Goal: Check status: Check status

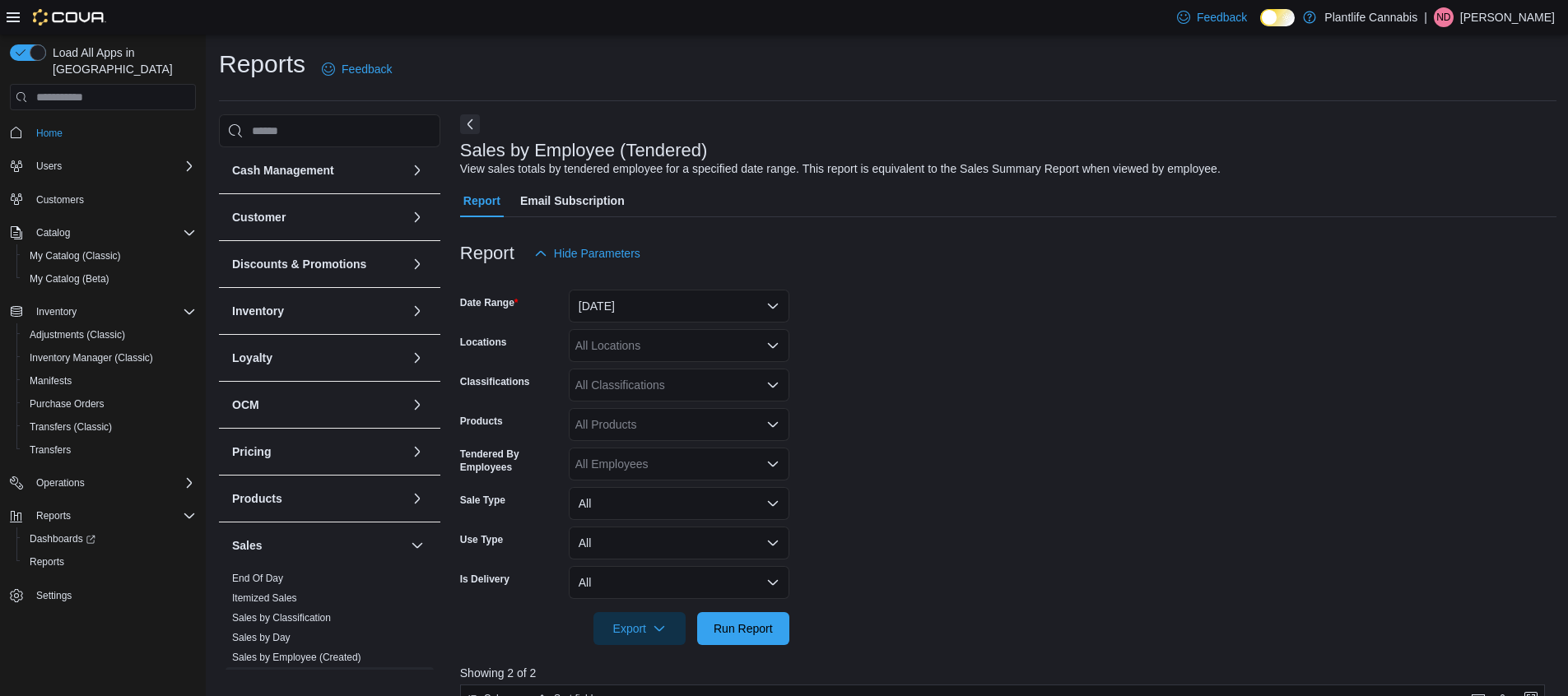
scroll to position [401, 0]
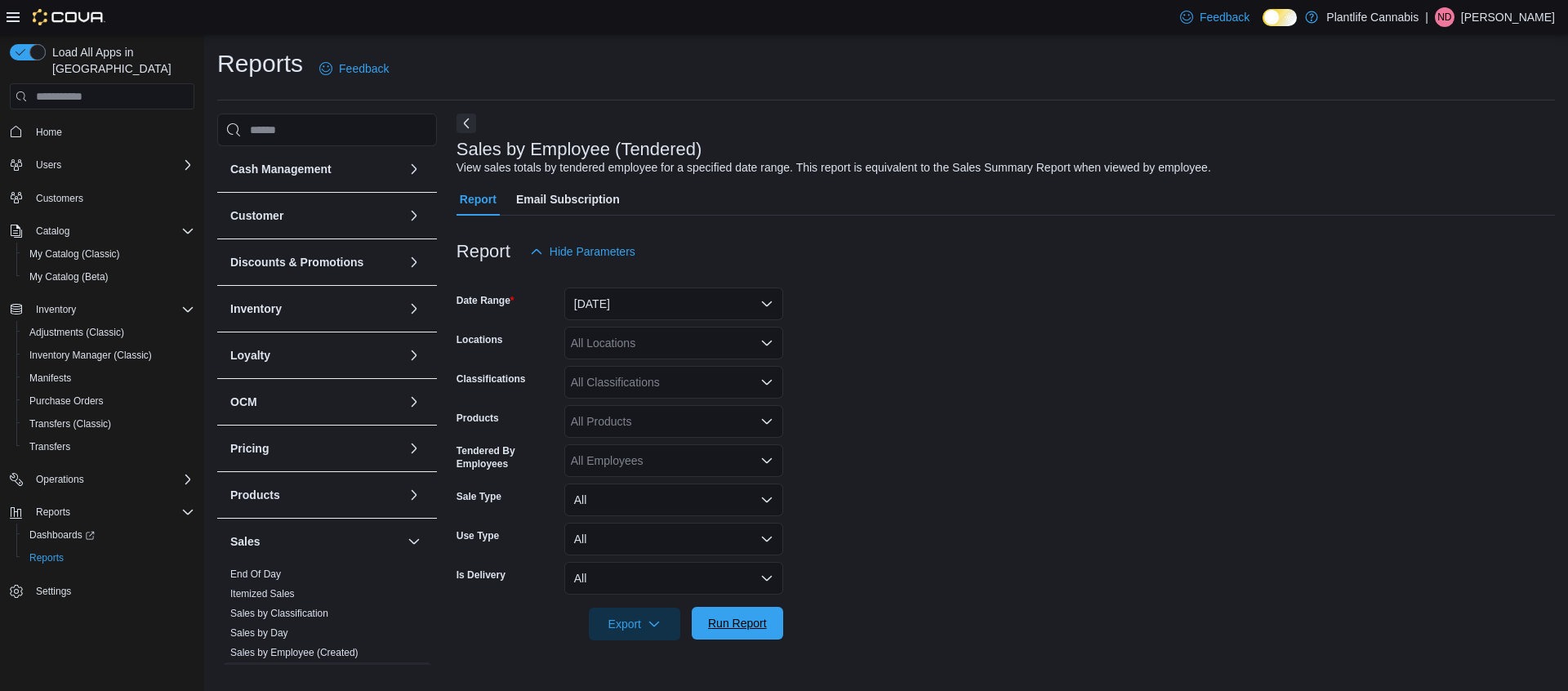
click at [739, 618] on span "Run Report" at bounding box center [738, 624] width 59 height 16
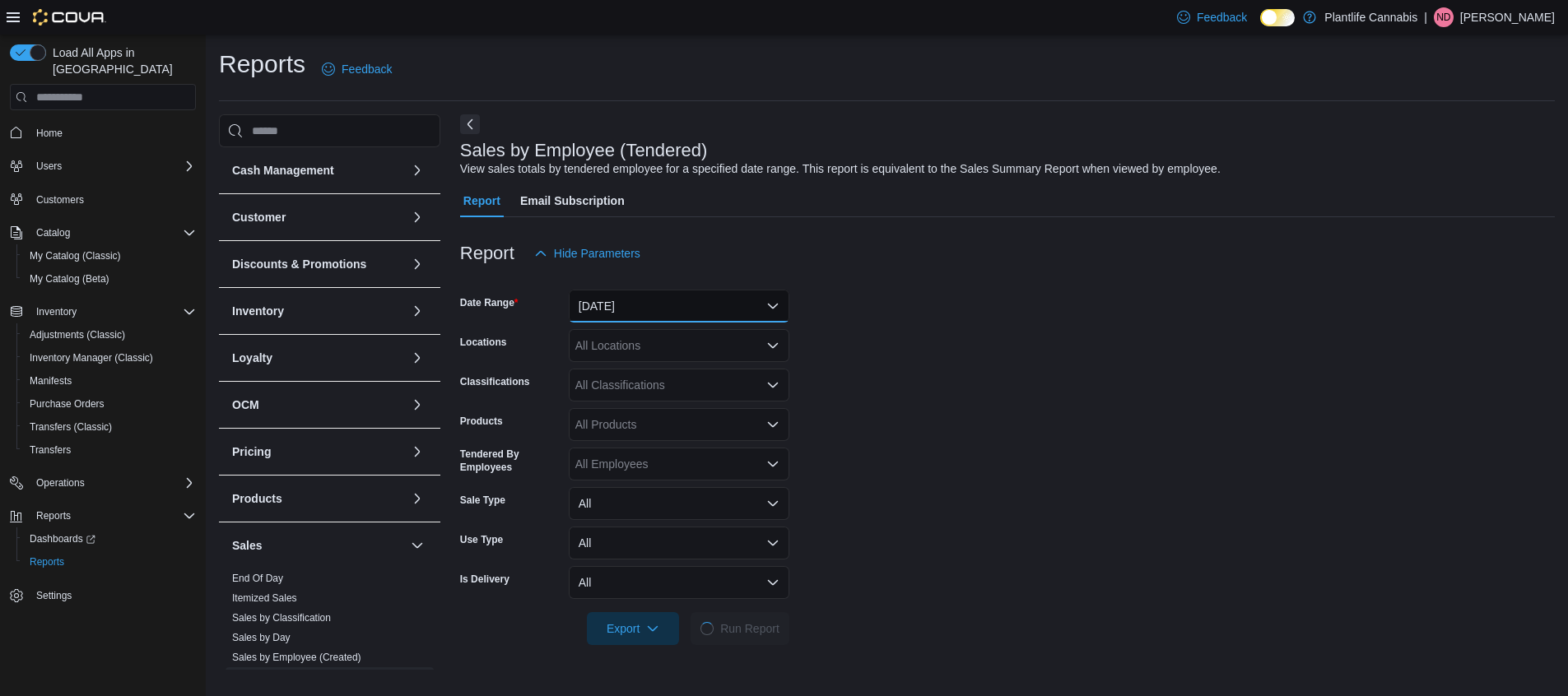
click at [672, 305] on button "Yesterday" at bounding box center [678, 306] width 221 height 33
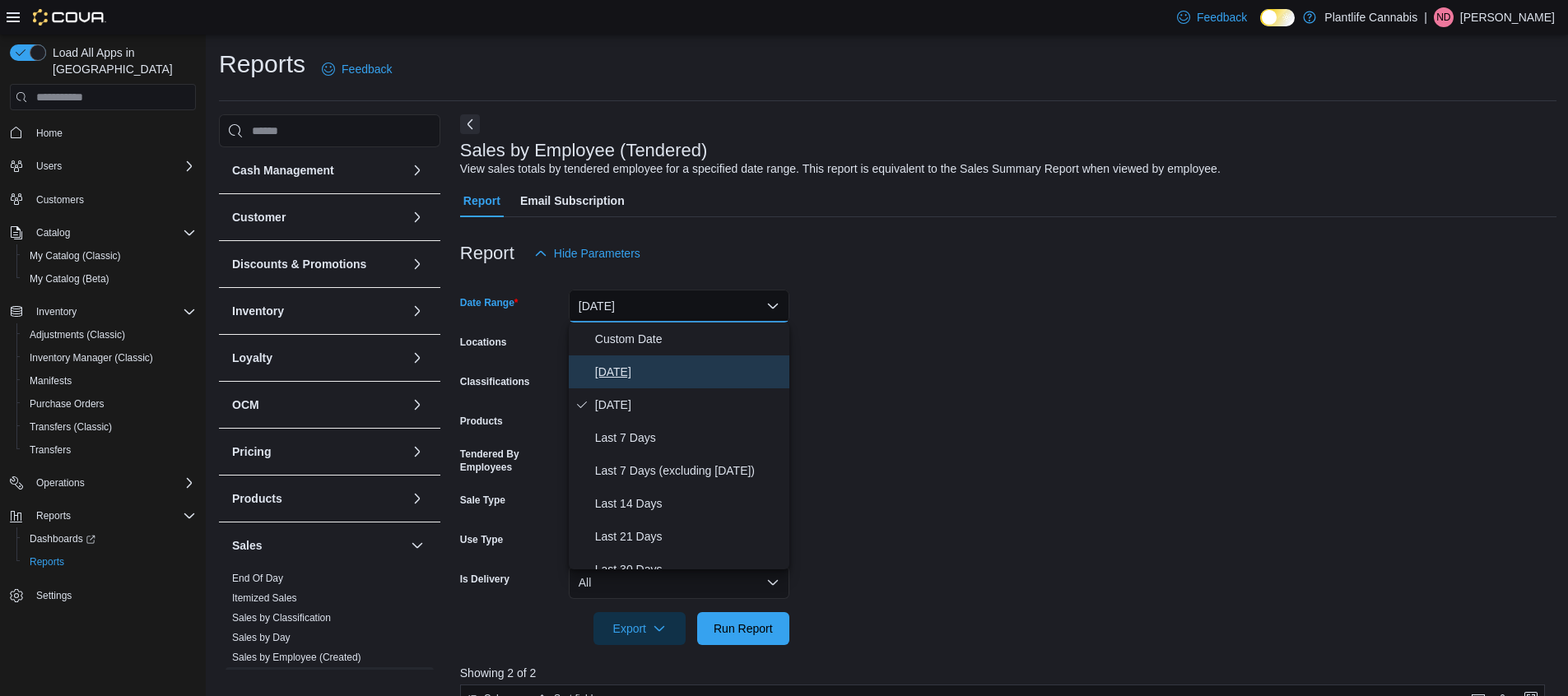
click at [621, 379] on span "Today" at bounding box center [689, 372] width 188 height 20
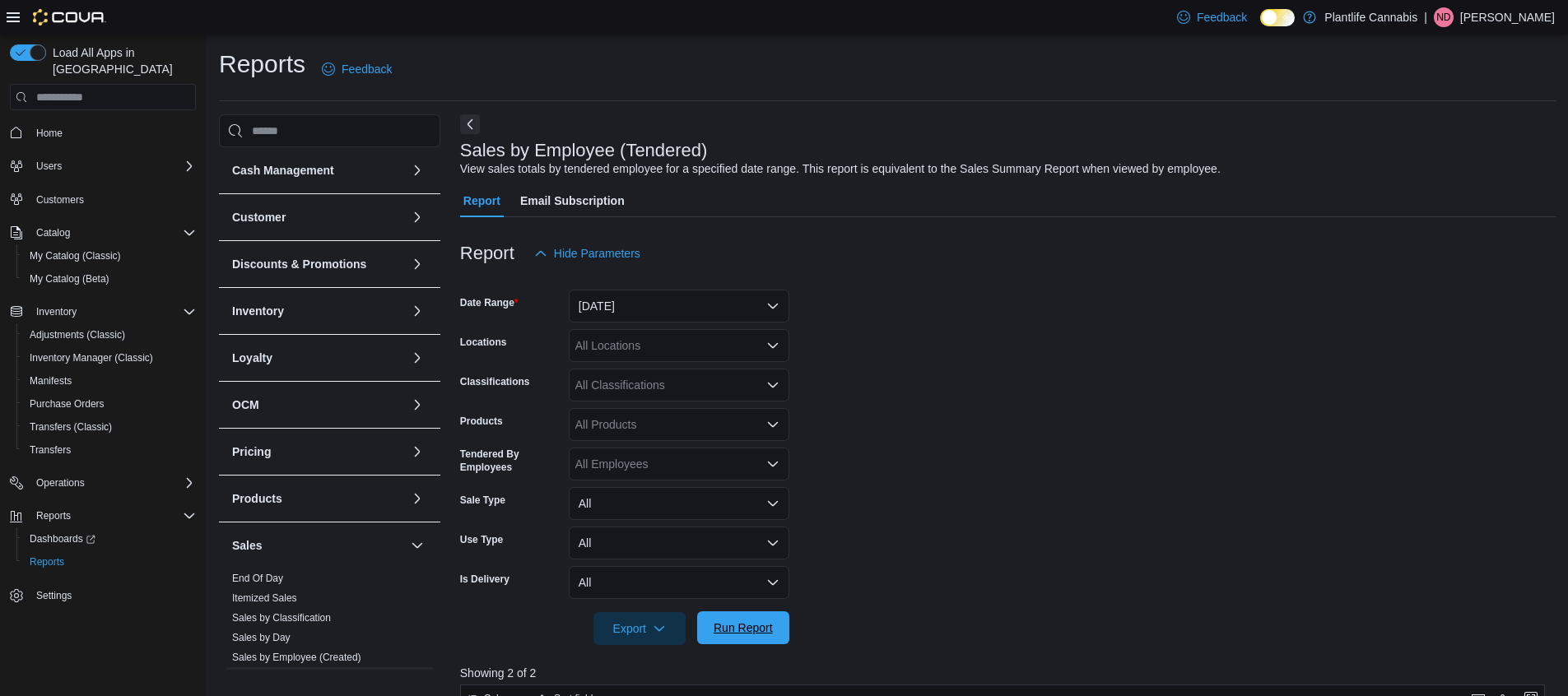
click at [735, 623] on span "Run Report" at bounding box center [743, 628] width 59 height 16
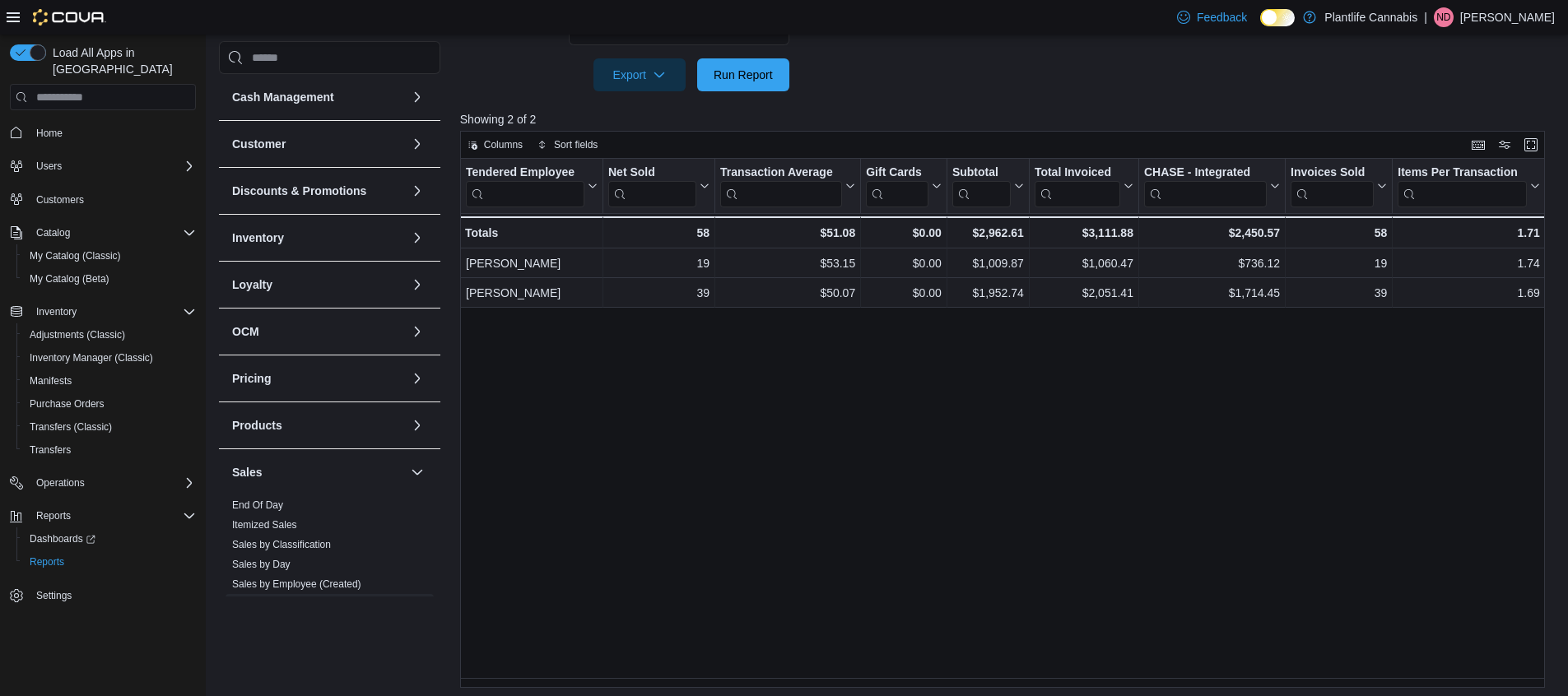
scroll to position [558, 0]
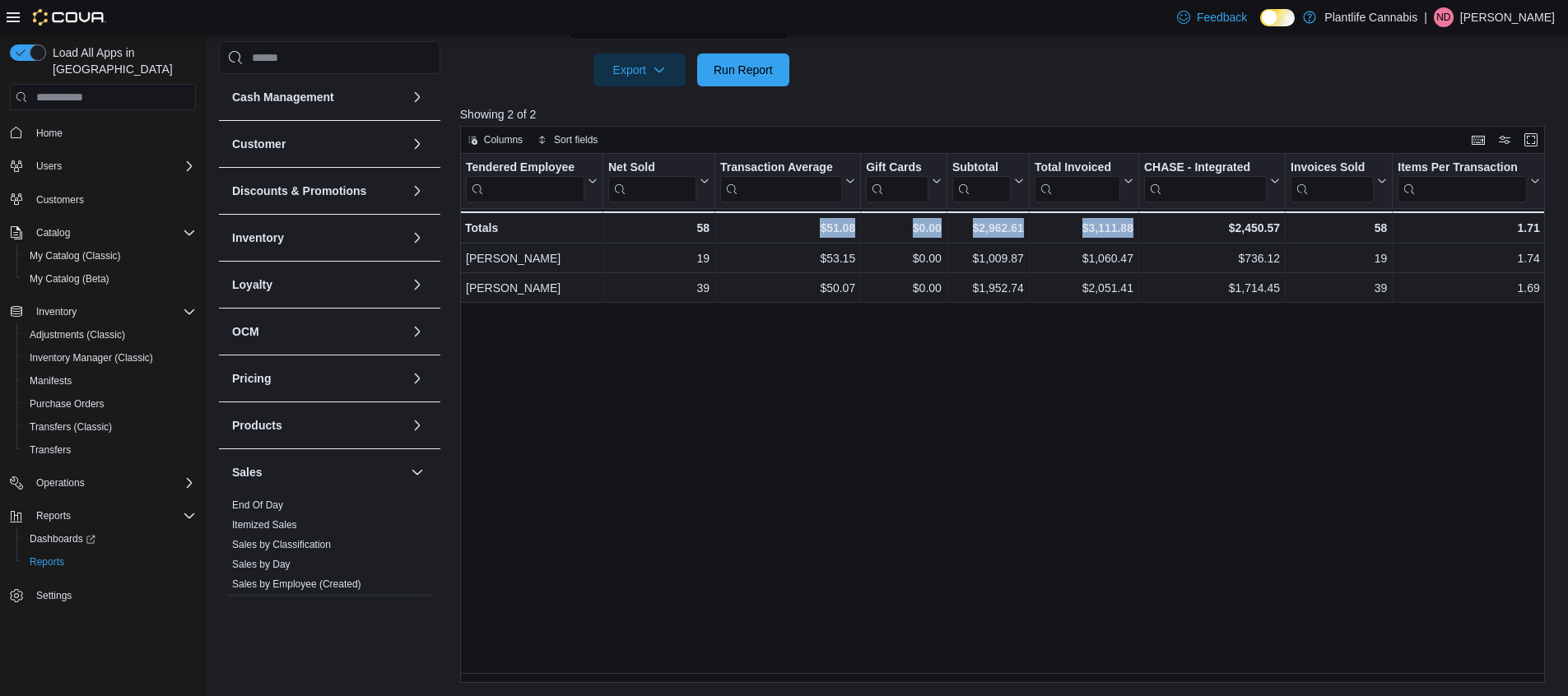
drag, startPoint x: 703, startPoint y: 470, endPoint x: 1081, endPoint y: 465, distance: 378.0
click at [1081, 465] on div "Tendered Employee Click to view column header actions Net Sold Click to view co…" at bounding box center [1008, 418] width 1096 height 529
click at [1080, 465] on div "Tendered Employee Click to view column header actions Net Sold Click to view co…" at bounding box center [1008, 418] width 1096 height 529
